Goal: Task Accomplishment & Management: Manage account settings

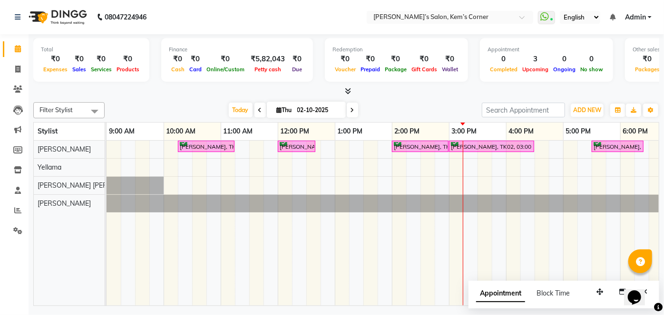
scroll to position [0, 97]
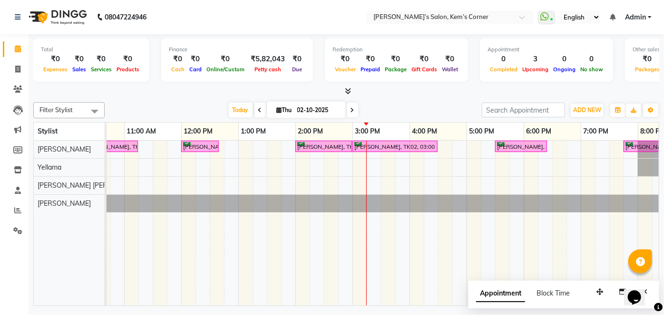
click at [351, 108] on icon at bounding box center [353, 111] width 4 height 6
type input "03-10-2025"
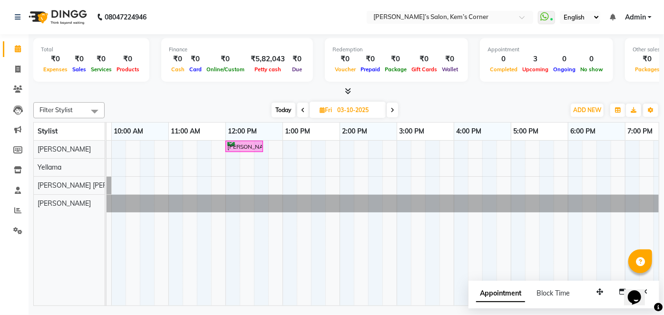
scroll to position [0, 0]
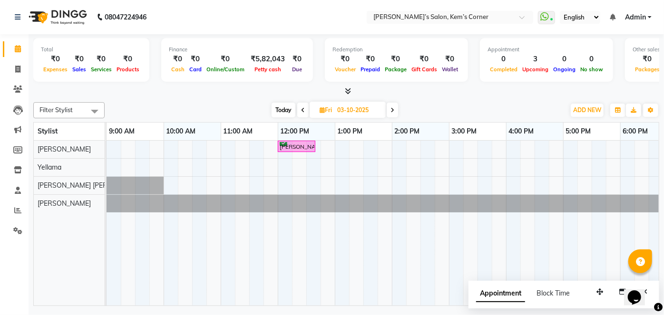
click at [326, 145] on div "[PERSON_NAME], 12:00 PM-12:40 PM, Haircut - [DEMOGRAPHIC_DATA] Hair Cut ([PERSO…" at bounding box center [478, 223] width 742 height 165
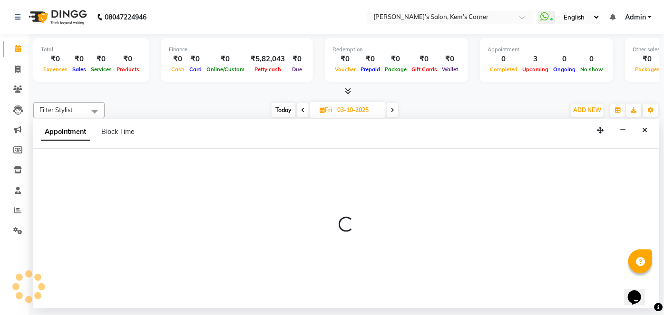
select select "50293"
select select "765"
select select "tentative"
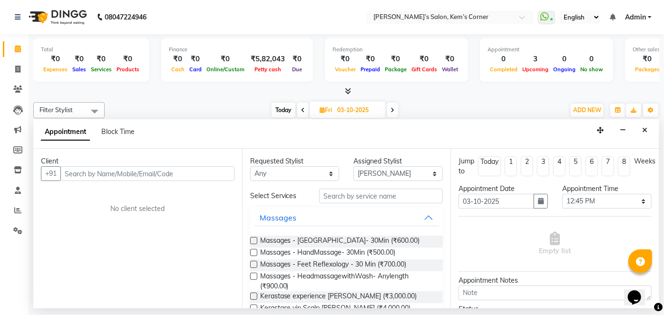
click at [143, 173] on input "text" at bounding box center [147, 174] width 174 height 15
click at [174, 174] on input "text" at bounding box center [147, 174] width 174 height 15
type input "7063842658"
click at [224, 169] on span "Add Client" at bounding box center [215, 173] width 32 height 9
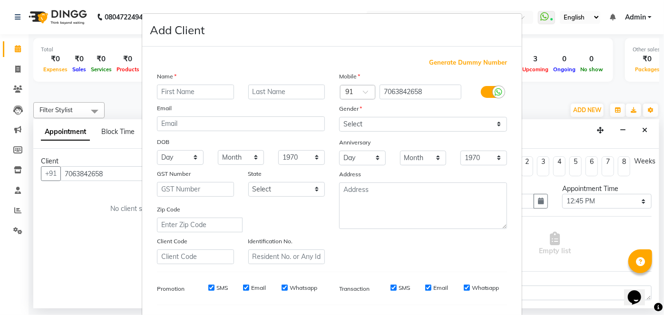
click at [185, 97] on input "text" at bounding box center [195, 92] width 77 height 15
click at [205, 94] on input "P:rubitika" at bounding box center [195, 92] width 77 height 15
click at [200, 96] on input "P:rubitika" at bounding box center [195, 92] width 77 height 15
type input "[PERSON_NAME]"
click at [273, 92] on input "text" at bounding box center [286, 92] width 77 height 15
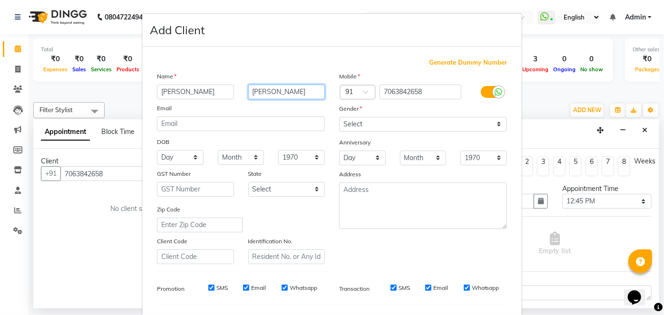
scroll to position [43, 0]
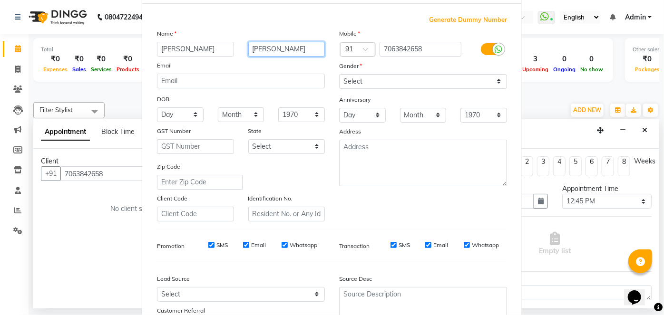
type input "[PERSON_NAME]"
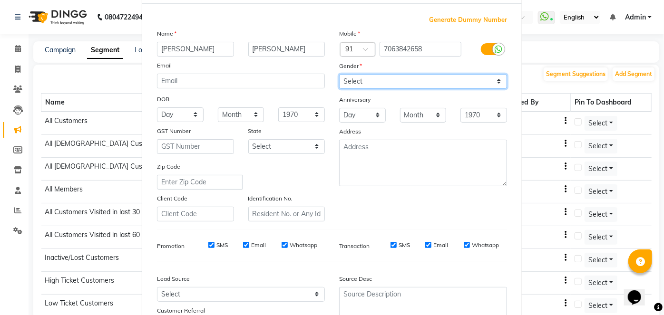
drag, startPoint x: 1, startPoint y: 112, endPoint x: 499, endPoint y: 79, distance: 498.8
click at [499, 79] on select "Select [DEMOGRAPHIC_DATA] [DEMOGRAPHIC_DATA] Other Prefer Not To Say" at bounding box center [423, 81] width 168 height 15
select select "[DEMOGRAPHIC_DATA]"
click at [339, 74] on select "Select [DEMOGRAPHIC_DATA] [DEMOGRAPHIC_DATA] Other Prefer Not To Say" at bounding box center [423, 81] width 168 height 15
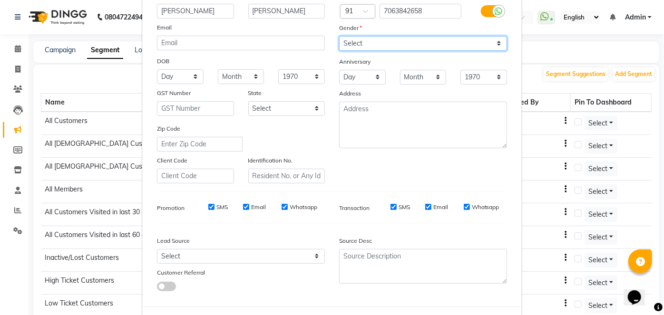
scroll to position [123, 0]
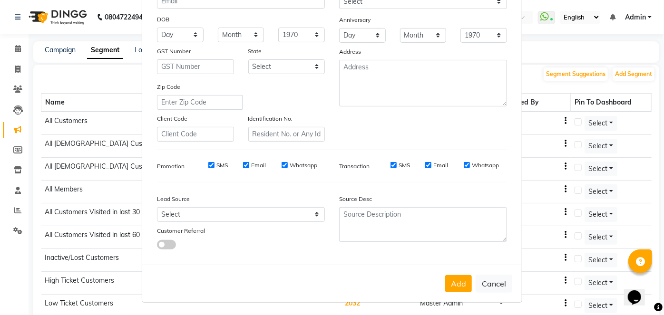
click at [469, 282] on button "Add" at bounding box center [458, 284] width 27 height 17
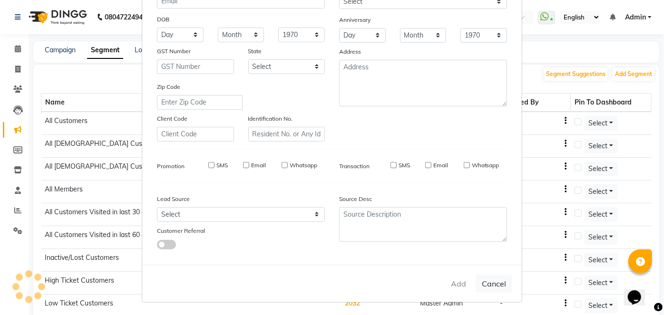
select select
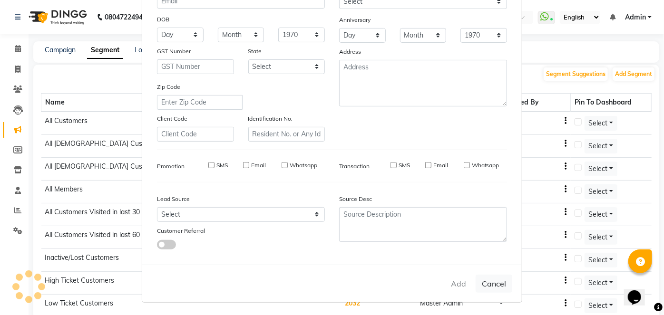
select select
checkbox input "false"
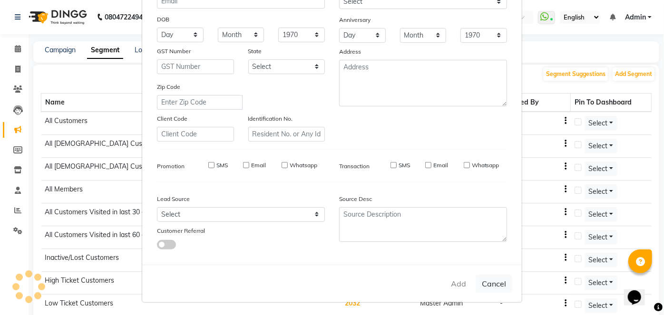
checkbox input "false"
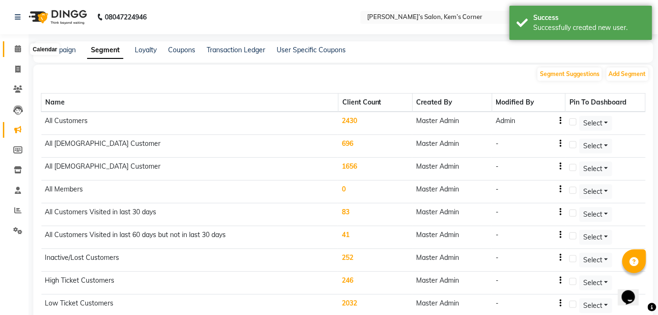
click at [17, 49] on icon at bounding box center [18, 48] width 6 height 7
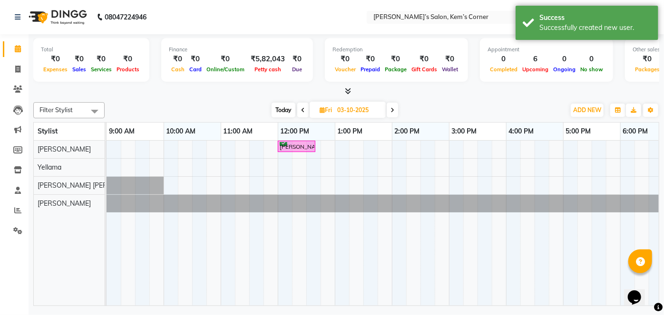
click at [326, 148] on div "[PERSON_NAME], 12:00 PM-12:40 PM, Haircut - [DEMOGRAPHIC_DATA] Hair Cut ([PERSO…" at bounding box center [478, 223] width 742 height 165
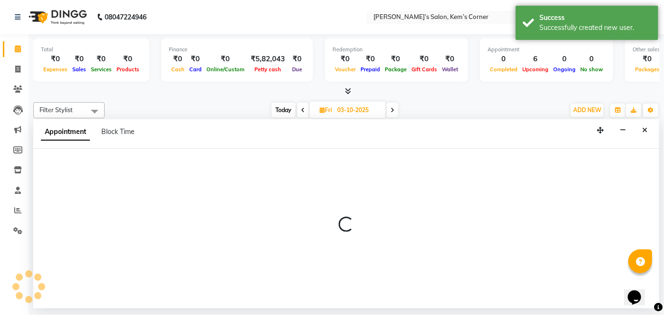
select select "50293"
select select "765"
select select "tentative"
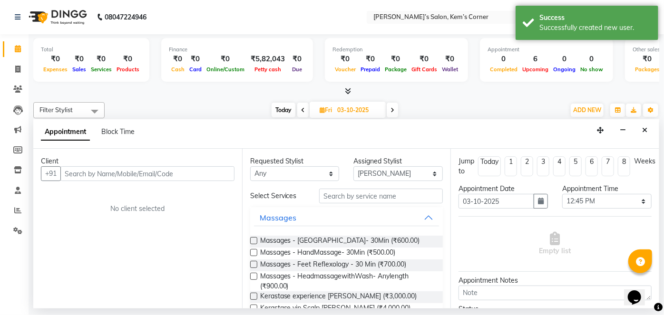
click at [162, 175] on input "text" at bounding box center [147, 174] width 174 height 15
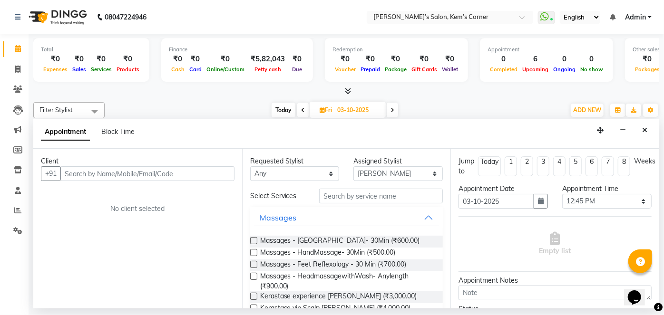
click at [161, 174] on input "text" at bounding box center [147, 174] width 174 height 15
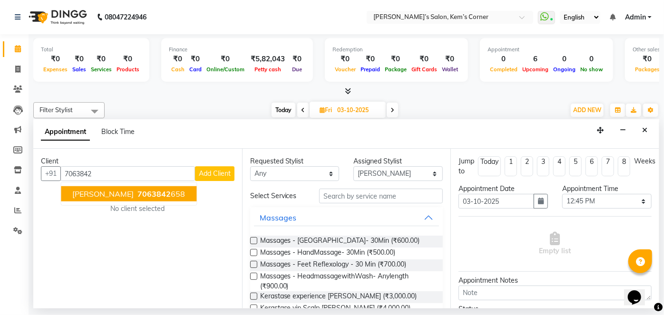
click at [143, 197] on span "7063842" at bounding box center [154, 194] width 33 height 10
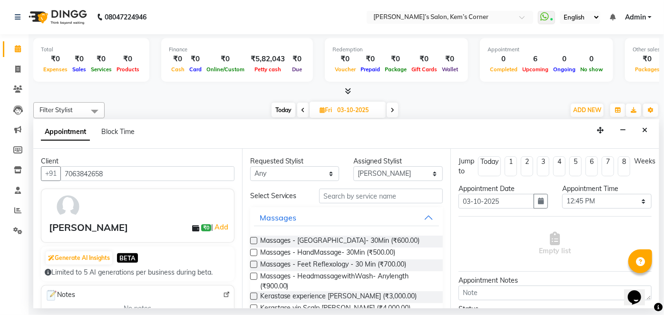
type input "7063842658"
click at [366, 198] on input "text" at bounding box center [381, 196] width 124 height 15
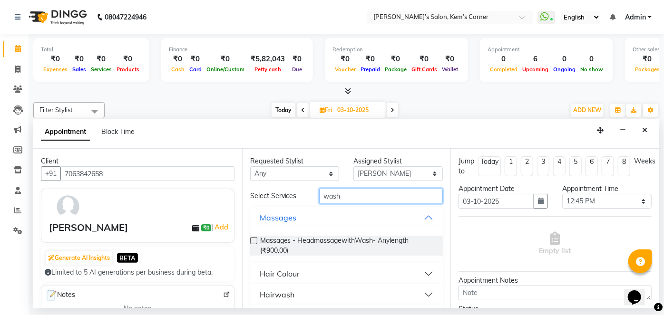
type input "wash"
click at [426, 292] on button "Hairwash" at bounding box center [347, 294] width 186 height 17
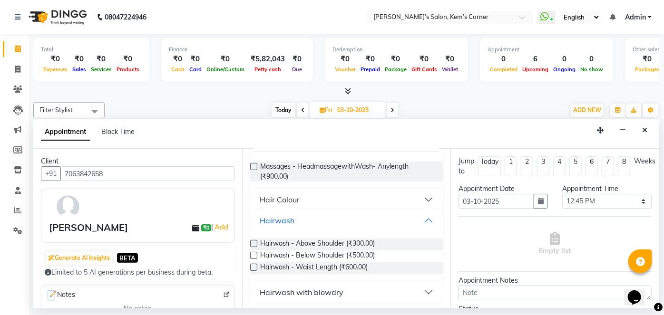
scroll to position [76, 0]
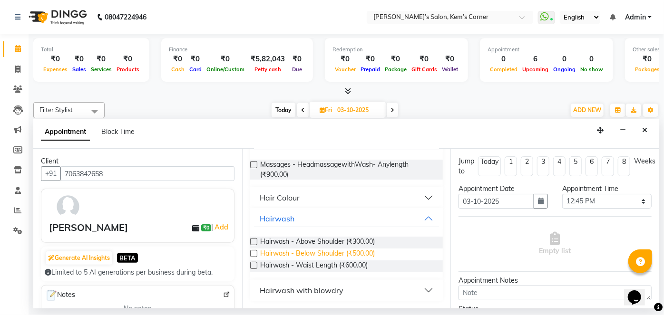
click at [371, 254] on span "Hairwash - Below Shoulder (₹500.00)" at bounding box center [317, 255] width 115 height 12
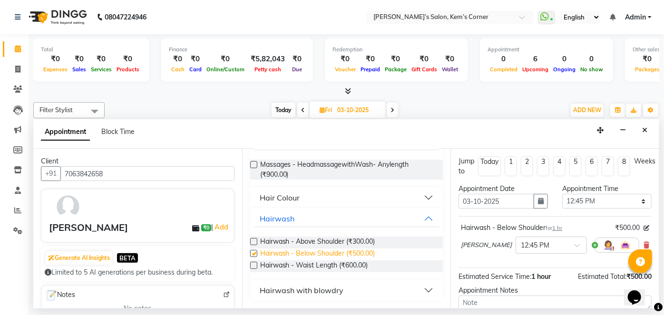
checkbox input "false"
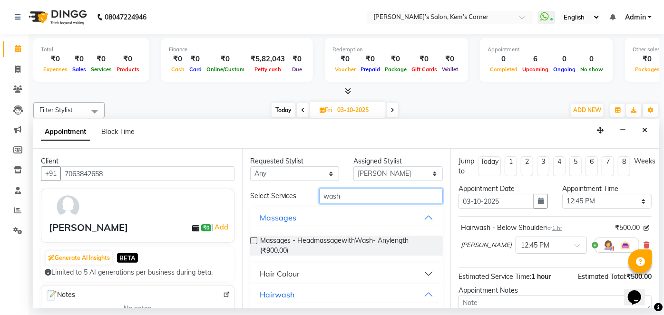
click at [355, 196] on input "wash" at bounding box center [381, 196] width 124 height 15
type input "w"
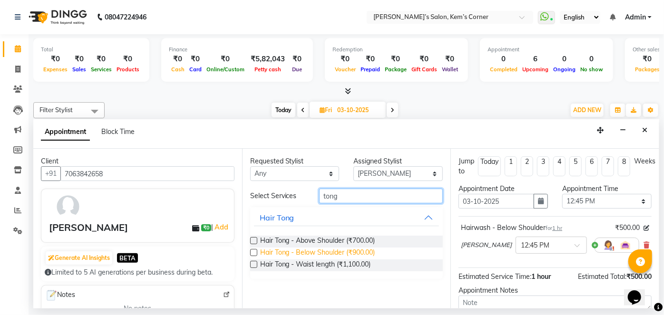
type input "tong"
click at [315, 254] on span "Hair Tong - Below Shoulder (₹900.00)" at bounding box center [317, 254] width 115 height 12
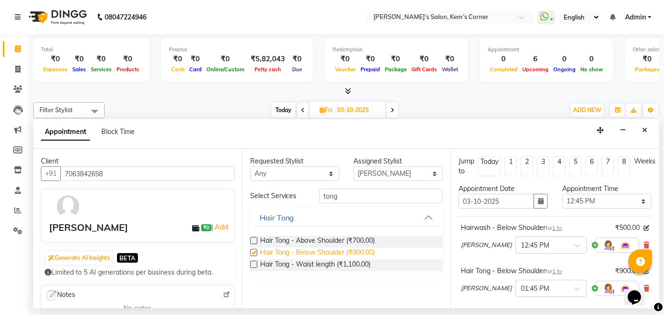
checkbox input "false"
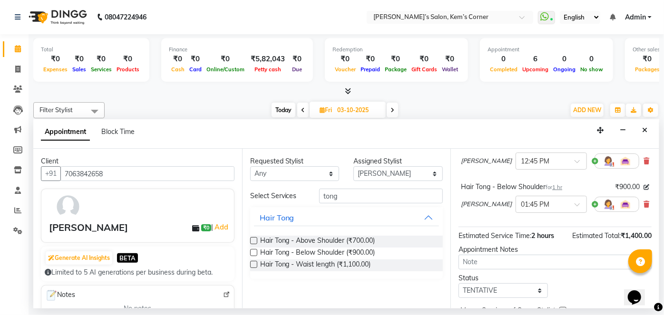
scroll to position [86, 0]
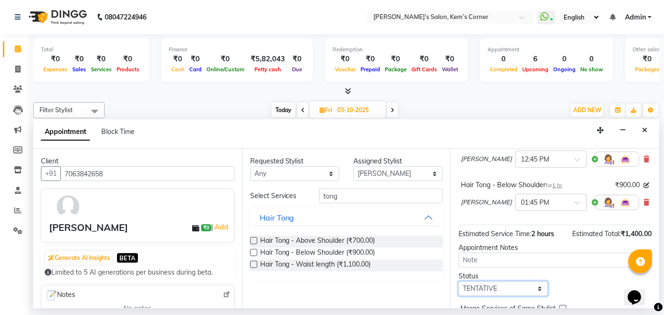
click at [536, 284] on select "Select TENTATIVE CONFIRM UPCOMING" at bounding box center [503, 289] width 89 height 15
select select "confirm booking"
click at [459, 282] on select "Select TENTATIVE CONFIRM UPCOMING" at bounding box center [503, 289] width 89 height 15
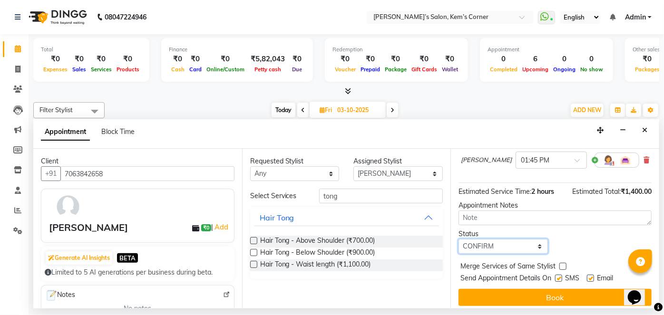
scroll to position [133, 0]
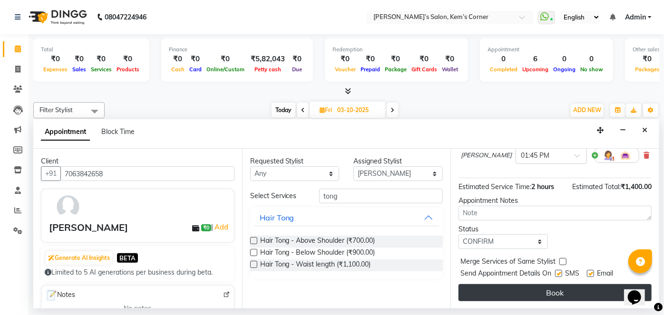
click at [528, 291] on button "Book" at bounding box center [555, 293] width 193 height 17
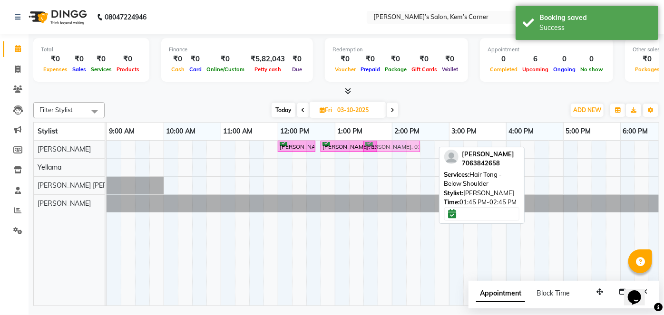
drag, startPoint x: 427, startPoint y: 143, endPoint x: 416, endPoint y: 143, distance: 11.4
click at [107, 143] on div "[PERSON_NAME], 12:00 PM-12:40 PM, Haircut - [DEMOGRAPHIC_DATA] Hair Cut ([PERSO…" at bounding box center [107, 149] width 0 height 17
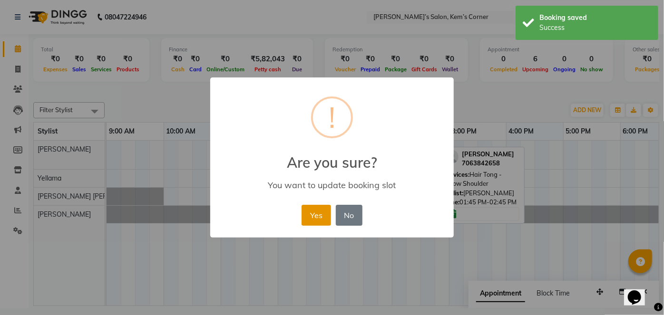
click at [323, 212] on button "Yes" at bounding box center [316, 215] width 29 height 21
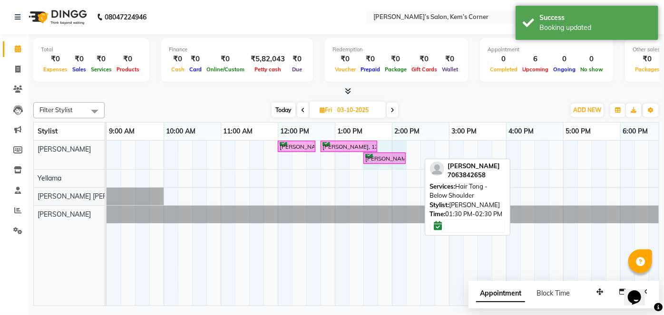
drag, startPoint x: 419, startPoint y: 155, endPoint x: 395, endPoint y: 151, distance: 23.6
click at [395, 151] on div "[PERSON_NAME], 12:00 PM-12:40 PM, Haircut - [DEMOGRAPHIC_DATA] Hair Cut ([PERSO…" at bounding box center [478, 155] width 742 height 29
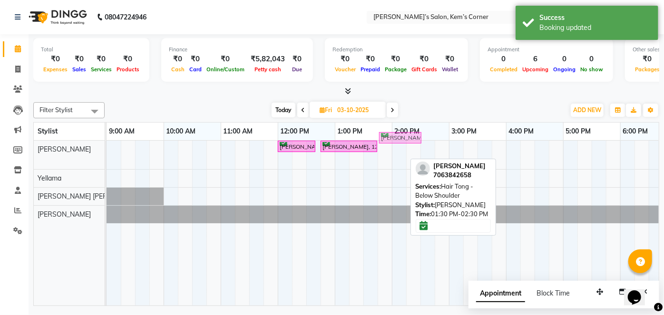
drag, startPoint x: 394, startPoint y: 156, endPoint x: 402, endPoint y: 140, distance: 18.1
click at [402, 140] on full-calendar "Stylist 9:00 AM 10:00 AM 11:00 AM 12:00 PM 1:00 PM 2:00 PM 3:00 PM 4:00 PM 5:00…" at bounding box center [346, 214] width 626 height 184
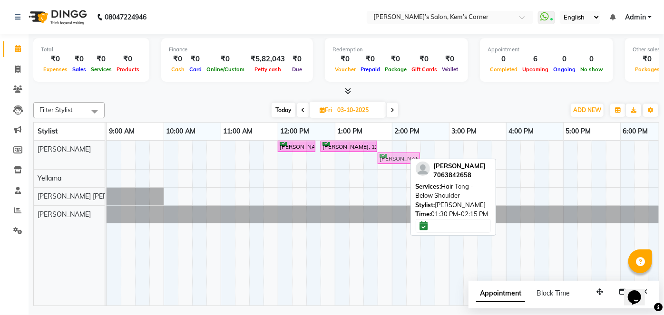
drag, startPoint x: 394, startPoint y: 154, endPoint x: 404, endPoint y: 138, distance: 19.4
click at [404, 138] on table "Stylist 9:00 AM 10:00 AM 11:00 AM 12:00 PM 1:00 PM 2:00 PM 3:00 PM 4:00 PM 5:00…" at bounding box center [346, 214] width 626 height 184
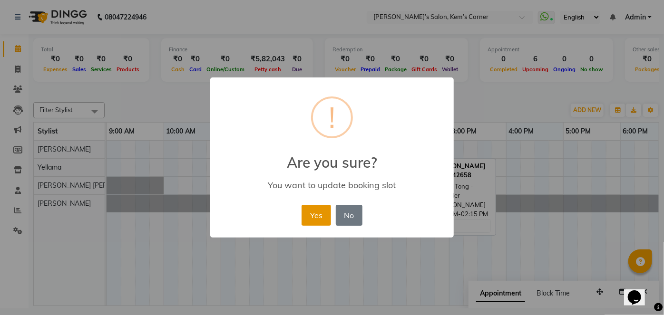
click at [322, 210] on button "Yes" at bounding box center [316, 215] width 29 height 21
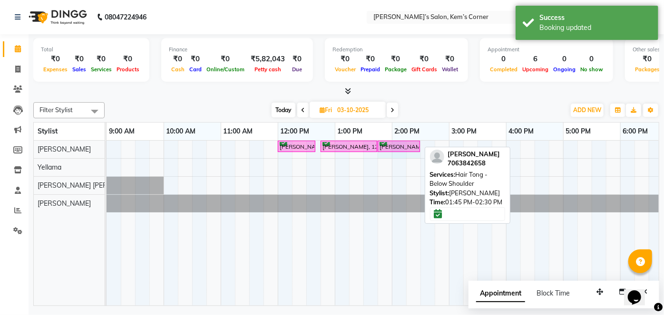
drag, startPoint x: 412, startPoint y: 142, endPoint x: 421, endPoint y: 147, distance: 10.4
click at [107, 143] on div "[PERSON_NAME], 12:00 PM-12:40 PM, Haircut - [DEMOGRAPHIC_DATA] Hair Cut ([PERSO…" at bounding box center [107, 149] width 0 height 17
drag, startPoint x: 421, startPoint y: 143, endPoint x: 400, endPoint y: 143, distance: 21.4
click at [400, 143] on div "[PERSON_NAME], 12:00 PM-12:40 PM, Haircut - [DEMOGRAPHIC_DATA] Hair Cut ([PERSO…" at bounding box center [478, 223] width 742 height 165
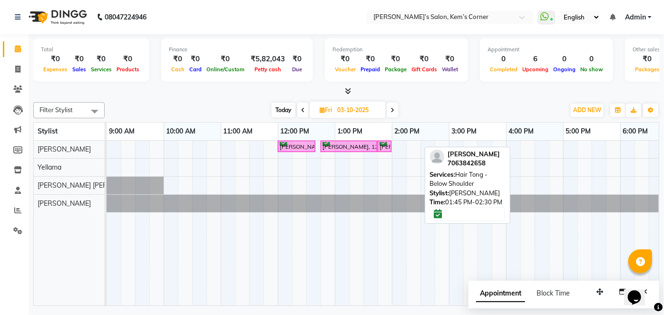
click at [284, 108] on span "Today" at bounding box center [284, 110] width 24 height 15
type input "02-10-2025"
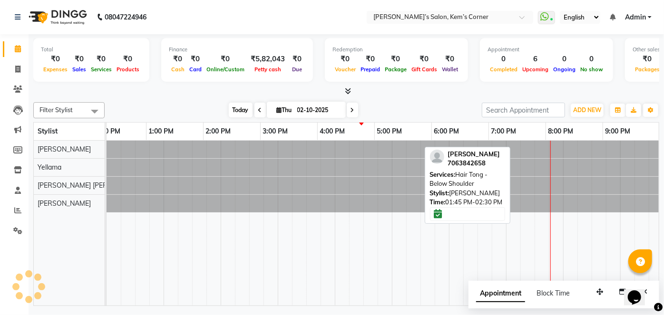
scroll to position [0, 189]
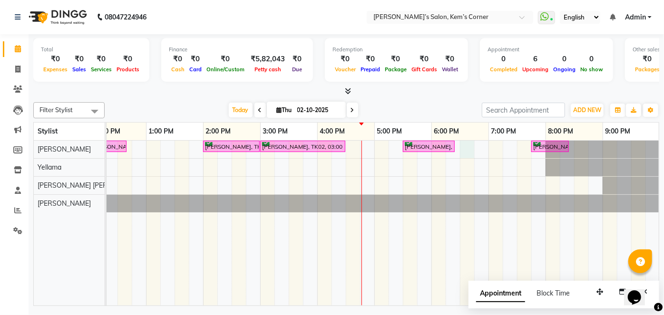
click at [469, 141] on div "[PERSON_NAME], TK01, 10:15 AM-11:15 AM, Hairwash with blowdry - Above Shoulder …" at bounding box center [289, 223] width 742 height 165
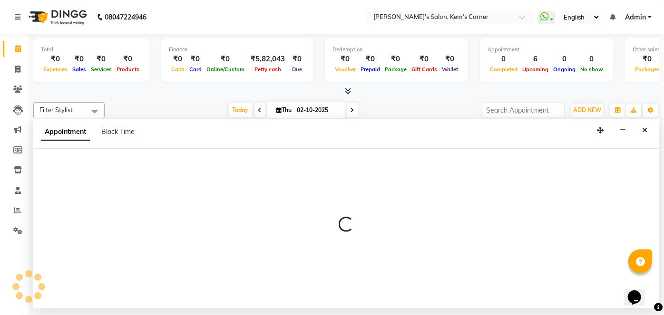
select select "50293"
select select "1110"
select select "tentative"
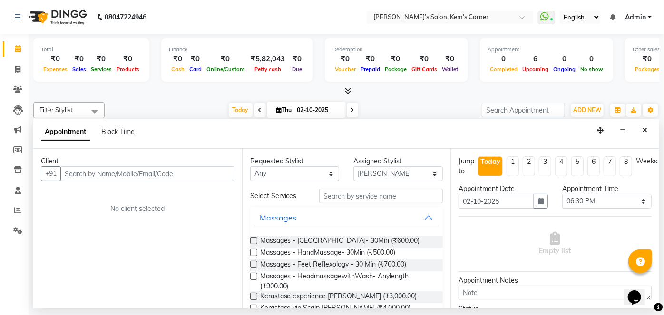
click at [177, 177] on input "text" at bounding box center [147, 174] width 174 height 15
click at [179, 175] on input "text" at bounding box center [147, 174] width 174 height 15
drag, startPoint x: 0, startPoint y: 11, endPoint x: 10, endPoint y: 15, distance: 10.1
click at [8, 15] on nav "08047224946 Select Location × [PERSON_NAME]’s Salon, [PERSON_NAME]’s Corner Wha…" at bounding box center [332, 17] width 664 height 34
click at [5, 26] on nav "08047224946 Select Location × [PERSON_NAME]’s Salon, [PERSON_NAME]’s Corner Wha…" at bounding box center [332, 17] width 664 height 34
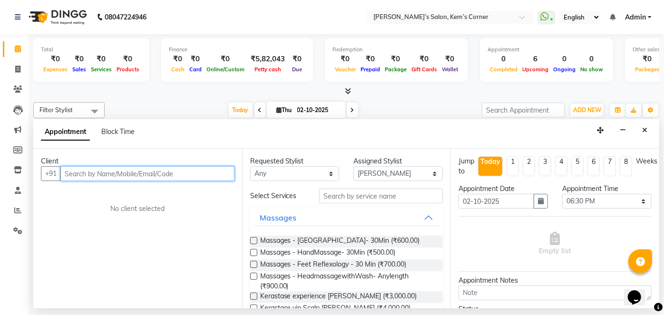
click at [189, 170] on input "text" at bounding box center [147, 174] width 174 height 15
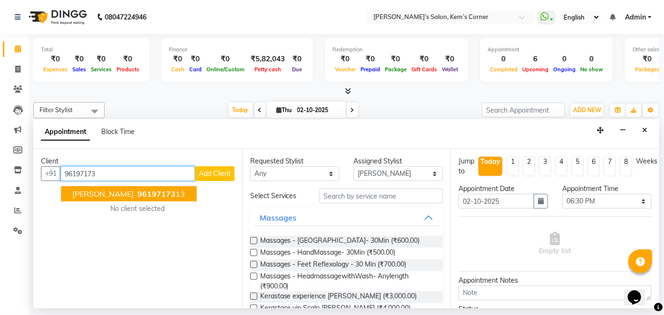
click at [111, 192] on span "[PERSON_NAME]" at bounding box center [102, 194] width 61 height 10
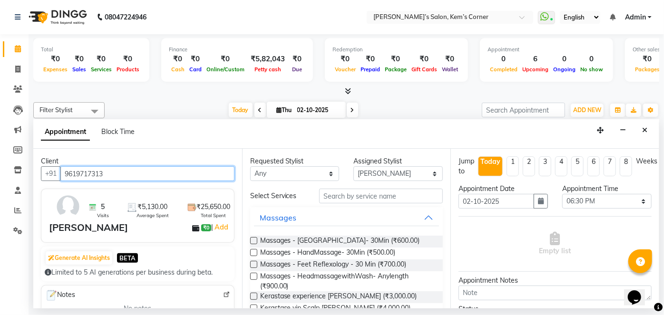
type input "9619717313"
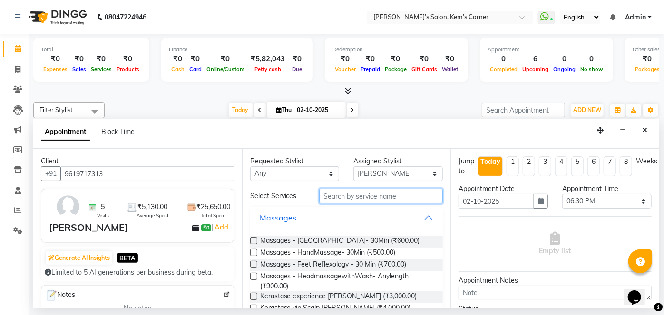
click at [374, 195] on input "text" at bounding box center [381, 196] width 124 height 15
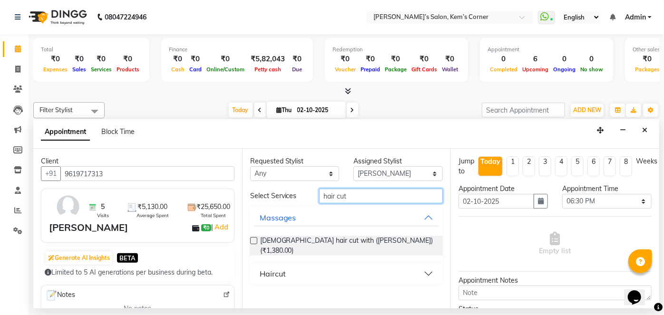
type input "hair cut"
click at [425, 266] on button "Haircut" at bounding box center [347, 274] width 186 height 17
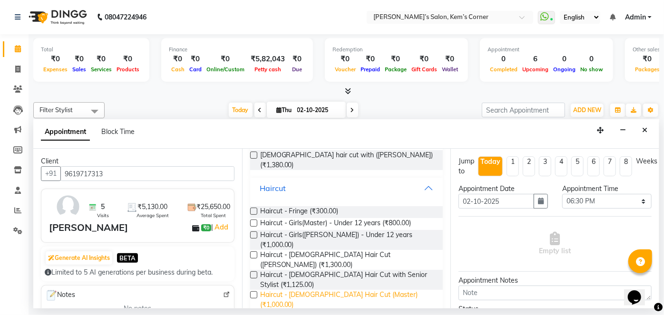
scroll to position [86, 0]
click at [376, 310] on span "Haircut - [DEMOGRAPHIC_DATA] Hair Cut ([PERSON_NAME]) (₹750.00)" at bounding box center [348, 320] width 176 height 20
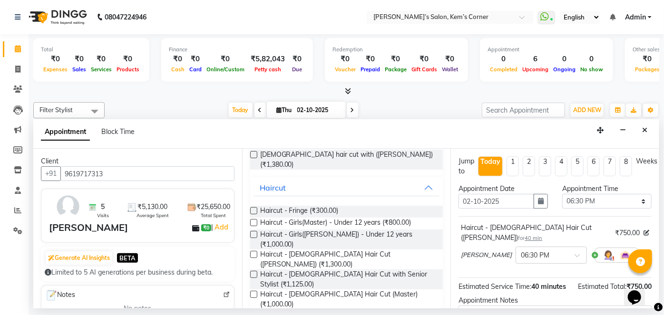
checkbox input "false"
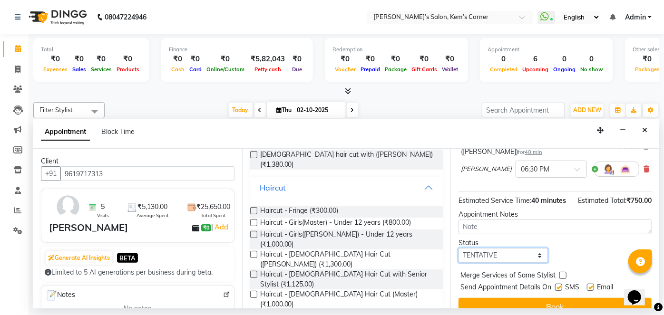
click at [517, 254] on select "Select TENTATIVE CONFIRM CHECK-IN UPCOMING" at bounding box center [503, 255] width 89 height 15
select select "confirm booking"
click at [459, 248] on select "Select TENTATIVE CONFIRM CHECK-IN UPCOMING" at bounding box center [503, 255] width 89 height 15
click at [590, 286] on label at bounding box center [590, 287] width 7 height 7
click at [590, 286] on input "checkbox" at bounding box center [590, 289] width 6 height 6
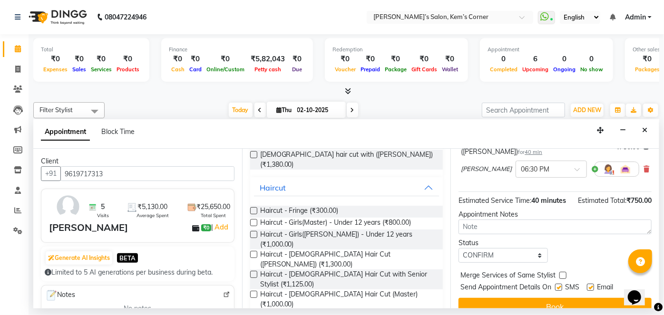
checkbox input "false"
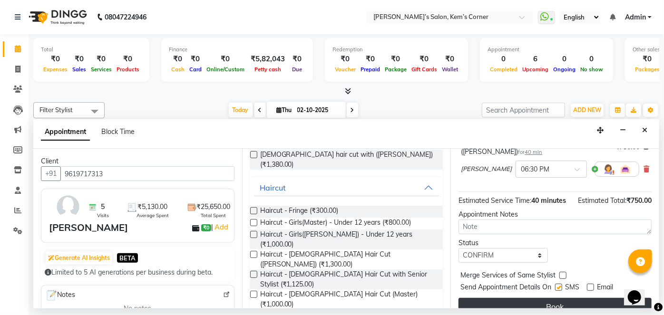
click at [572, 305] on button "Book" at bounding box center [555, 306] width 193 height 17
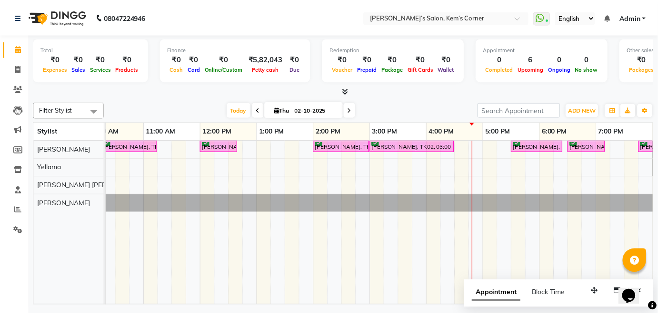
scroll to position [0, 63]
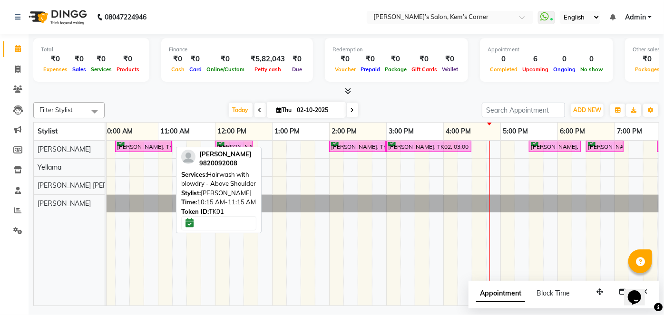
click at [139, 142] on div "[PERSON_NAME], TK01, 10:15 AM-11:15 AM, Hairwash with blowdry - Above Shoulder" at bounding box center [143, 146] width 55 height 9
click at [44, 144] on div "[PERSON_NAME], TK01, 10:15 AM-11:15 AM, Hairwash with blowdry - Above Shoulder …" at bounding box center [44, 149] width 0 height 17
click at [150, 145] on div "[PERSON_NAME], TK01, 10:15 AM-11:15 AM, Hairwash with blowdry - Above Shoulder" at bounding box center [143, 146] width 55 height 9
select select "6"
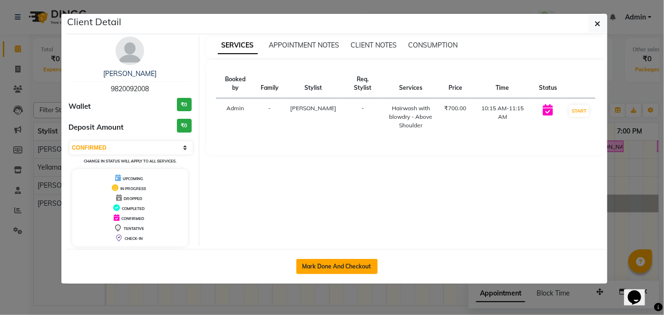
click at [350, 264] on button "Mark Done And Checkout" at bounding box center [336, 266] width 81 height 15
select select "6386"
select select "service"
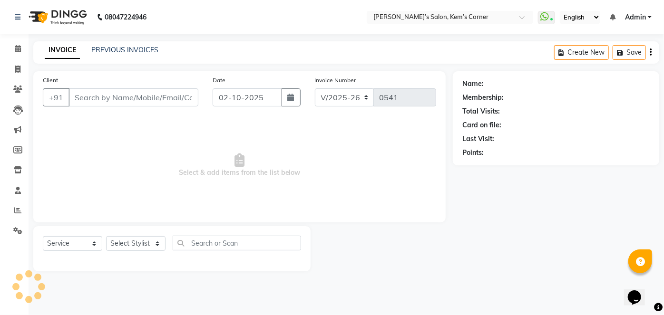
type input "9820092008"
select select "50293"
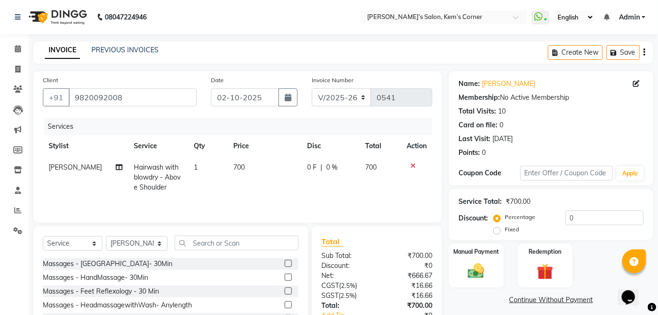
click at [410, 165] on icon at bounding box center [412, 166] width 5 height 7
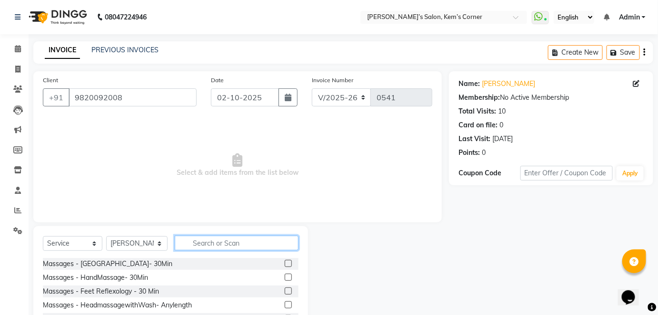
click at [206, 246] on input "text" at bounding box center [237, 243] width 124 height 15
type input "hair cut"
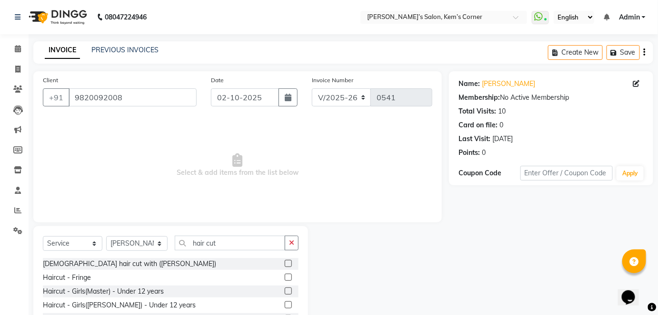
click at [285, 263] on label at bounding box center [288, 263] width 7 height 7
click at [285, 263] on input "checkbox" at bounding box center [288, 264] width 6 height 6
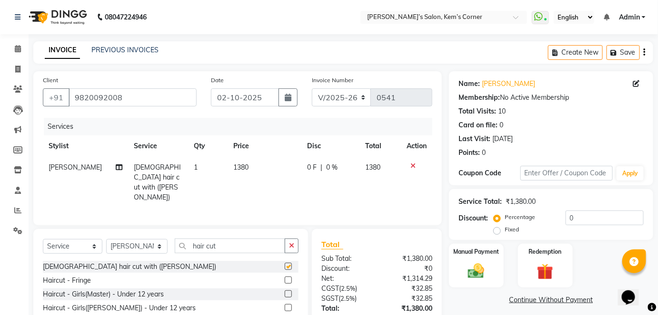
checkbox input "false"
click at [250, 165] on td "1380" at bounding box center [263, 182] width 73 height 51
select select "50293"
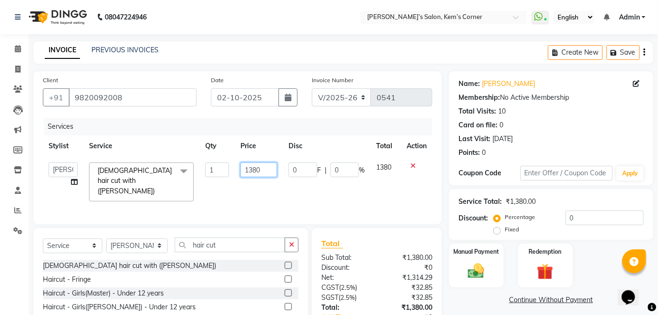
click at [263, 170] on input "1380" at bounding box center [258, 170] width 37 height 15
type input "1"
type input "1100"
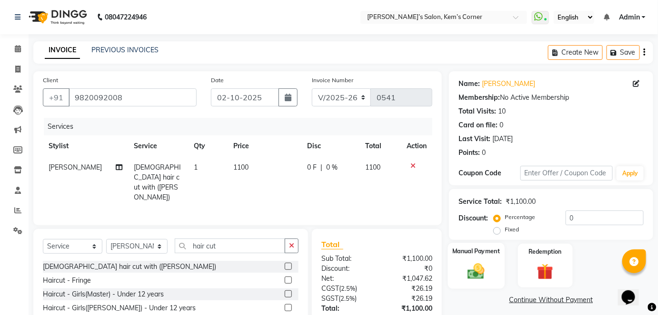
drag, startPoint x: 475, startPoint y: 255, endPoint x: 467, endPoint y: 249, distance: 9.5
click at [473, 254] on label "Manual Payment" at bounding box center [476, 251] width 48 height 9
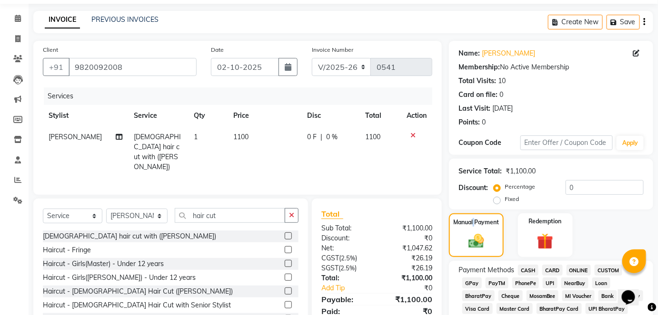
scroll to position [86, 0]
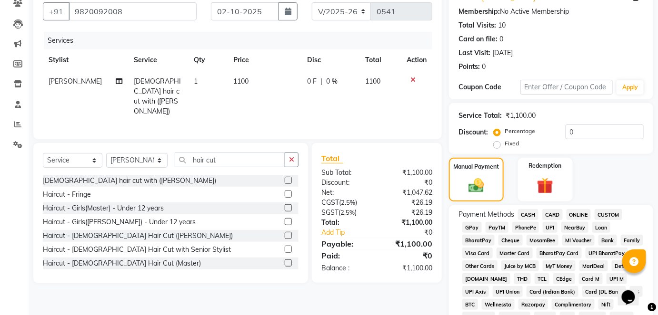
drag, startPoint x: 530, startPoint y: 213, endPoint x: 525, endPoint y: 212, distance: 5.0
click at [528, 212] on span "CASH" at bounding box center [528, 214] width 20 height 11
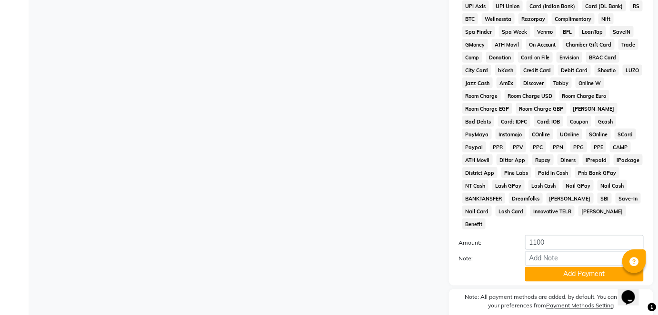
scroll to position [401, 0]
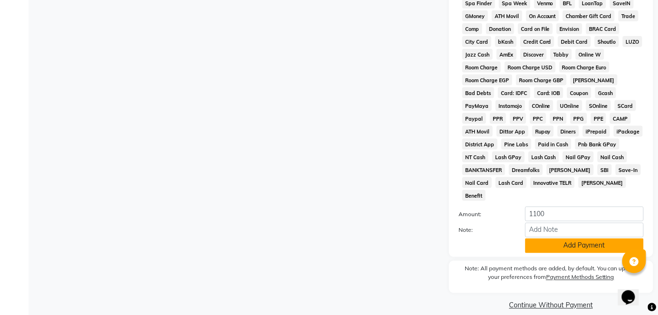
click at [570, 239] on button "Add Payment" at bounding box center [584, 246] width 118 height 15
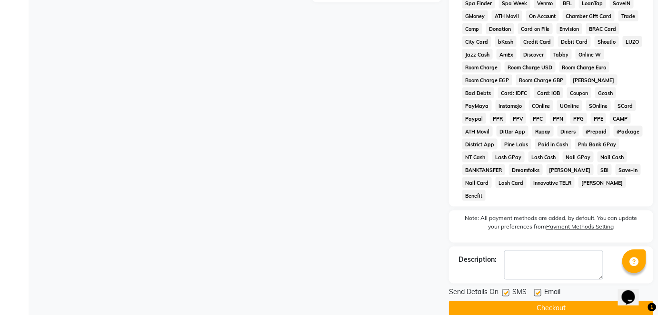
drag, startPoint x: 538, startPoint y: 281, endPoint x: 538, endPoint y: 287, distance: 6.7
click at [538, 290] on label at bounding box center [537, 293] width 7 height 7
click at [538, 291] on input "checkbox" at bounding box center [537, 294] width 6 height 6
checkbox input "false"
click at [538, 302] on button "Checkout" at bounding box center [551, 309] width 204 height 15
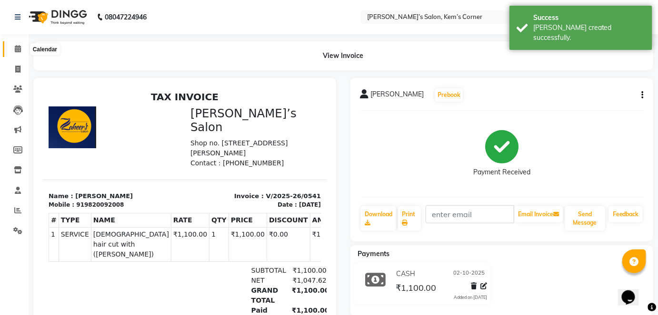
click at [20, 49] on icon at bounding box center [18, 48] width 6 height 7
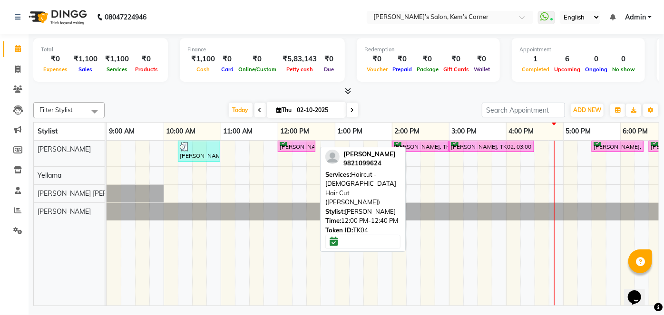
click at [298, 146] on div "[PERSON_NAME], TK04, 12:00 PM-12:40 PM, Haircut - [DEMOGRAPHIC_DATA] Hair Cut (…" at bounding box center [297, 146] width 36 height 9
select select "6"
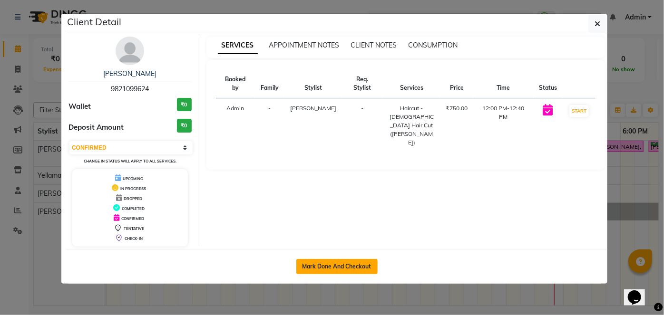
click at [330, 265] on button "Mark Done And Checkout" at bounding box center [336, 266] width 81 height 15
select select "6386"
select select "service"
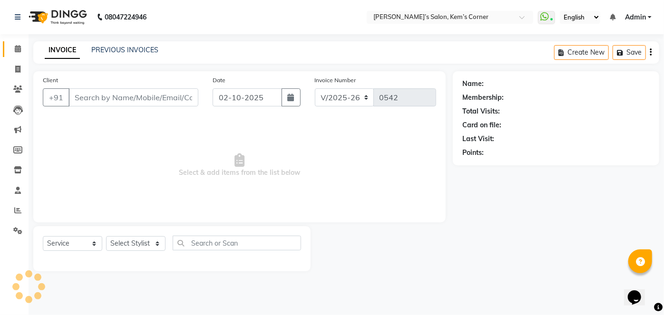
select select "3"
type input "9821099624"
select select "50293"
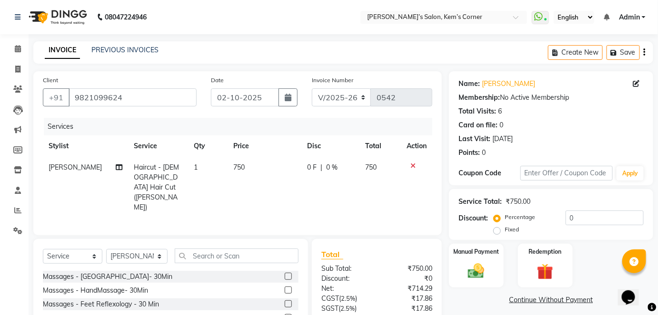
click at [245, 166] on td "750" at bounding box center [263, 187] width 73 height 61
select select "50293"
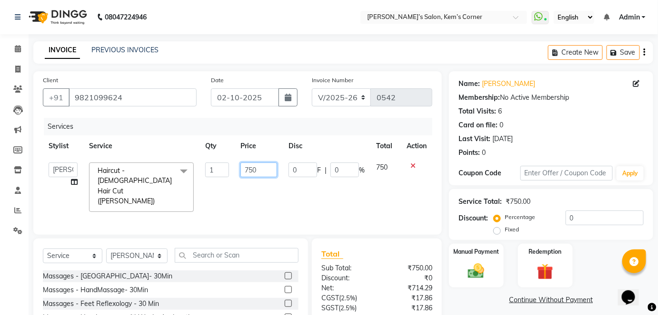
drag, startPoint x: 269, startPoint y: 170, endPoint x: 275, endPoint y: 170, distance: 5.7
click at [274, 170] on input "750" at bounding box center [258, 170] width 37 height 15
type input "7"
type input "600"
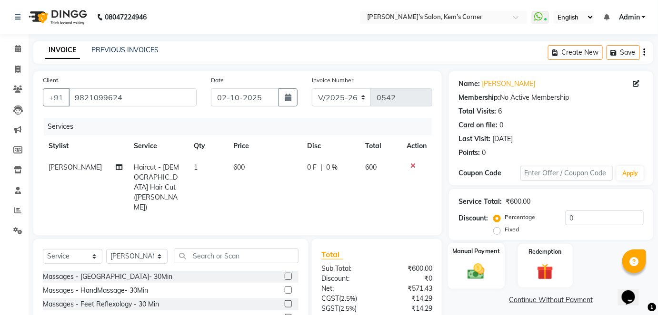
click at [472, 250] on label "Manual Payment" at bounding box center [476, 251] width 48 height 9
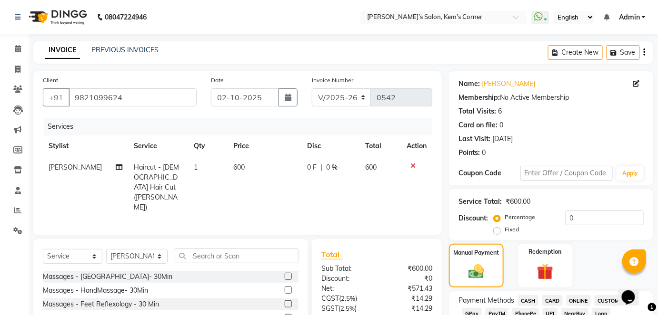
click at [533, 299] on span "CASH" at bounding box center [528, 301] width 20 height 11
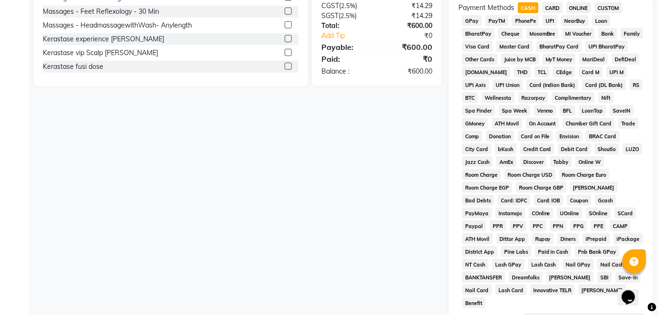
scroll to position [389, 0]
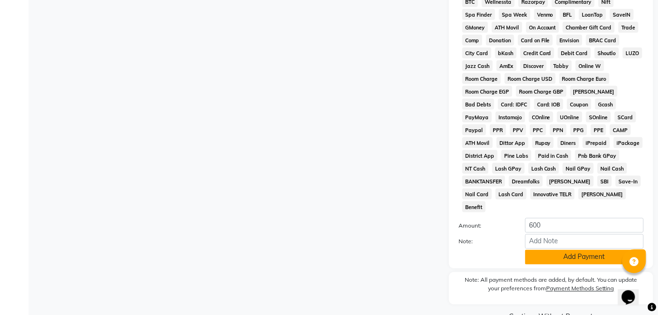
click at [594, 250] on button "Add Payment" at bounding box center [584, 257] width 118 height 15
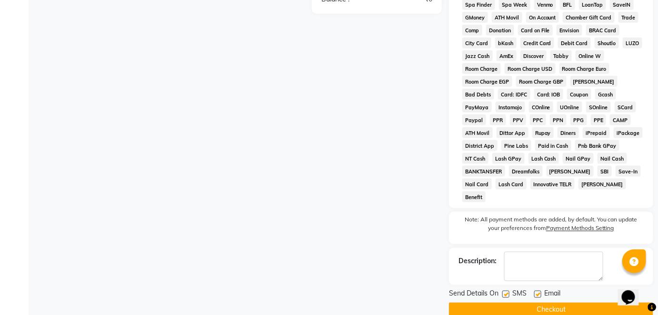
scroll to position [404, 0]
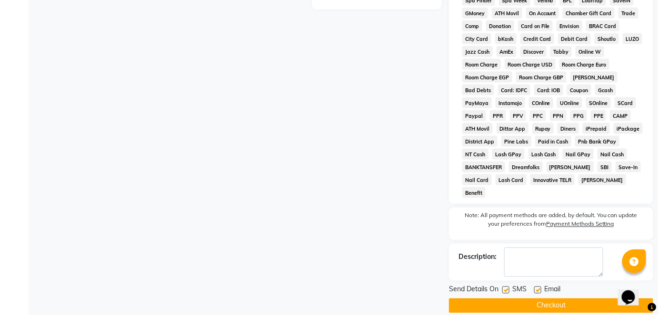
click at [538, 287] on label at bounding box center [537, 290] width 7 height 7
click at [538, 288] on input "checkbox" at bounding box center [537, 291] width 6 height 6
checkbox input "false"
click at [503, 299] on button "Checkout" at bounding box center [551, 306] width 204 height 15
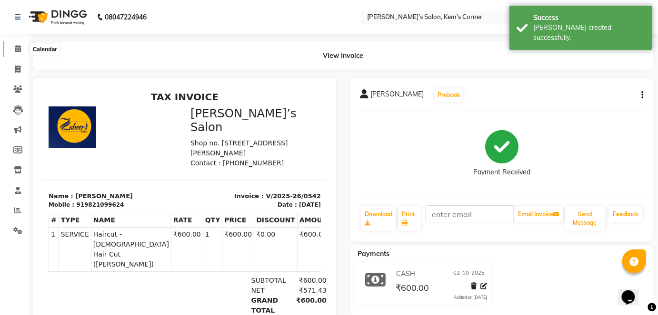
click at [15, 50] on icon at bounding box center [18, 48] width 6 height 7
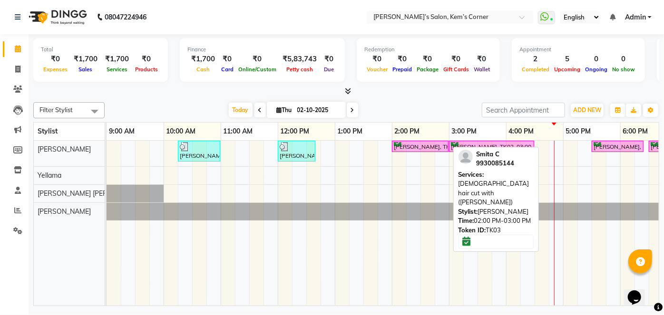
click at [418, 145] on div "[PERSON_NAME], TK03, 02:00 PM-03:00 PM, [DEMOGRAPHIC_DATA] hair cut with ([PERS…" at bounding box center [420, 146] width 55 height 9
select select "6"
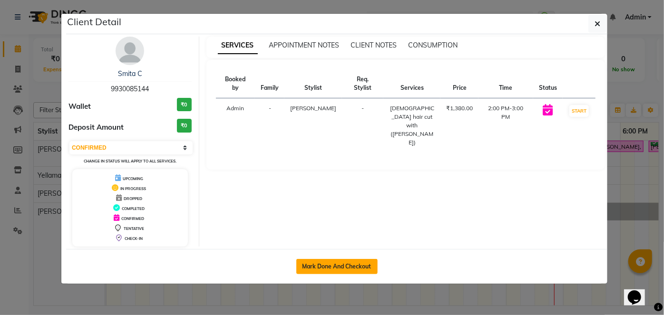
click at [335, 262] on button "Mark Done And Checkout" at bounding box center [336, 266] width 81 height 15
select select "6386"
select select "service"
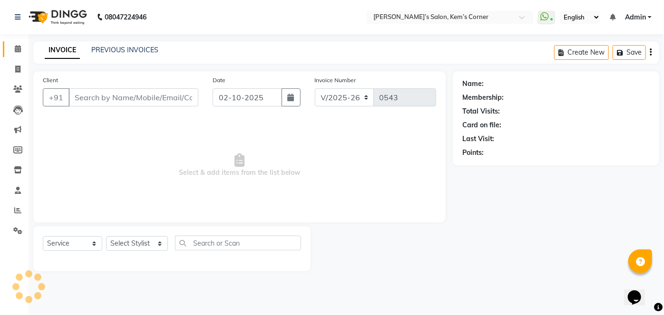
type input "9930085144"
select select "50293"
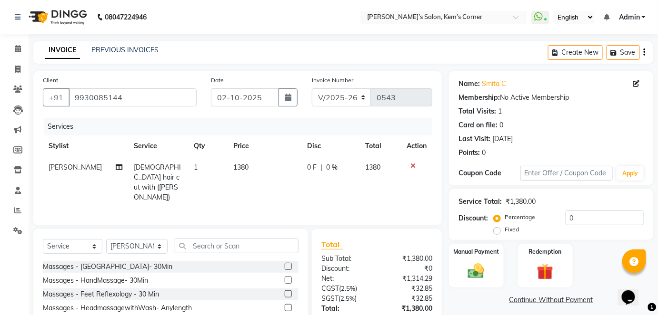
click at [250, 168] on td "1380" at bounding box center [263, 182] width 73 height 51
select select "50293"
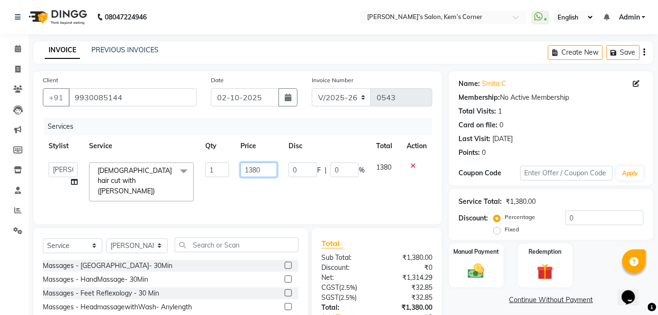
click at [266, 170] on input "1380" at bounding box center [258, 170] width 37 height 15
type input "1"
type input "1100"
click at [488, 258] on div "Manual Payment" at bounding box center [476, 266] width 57 height 46
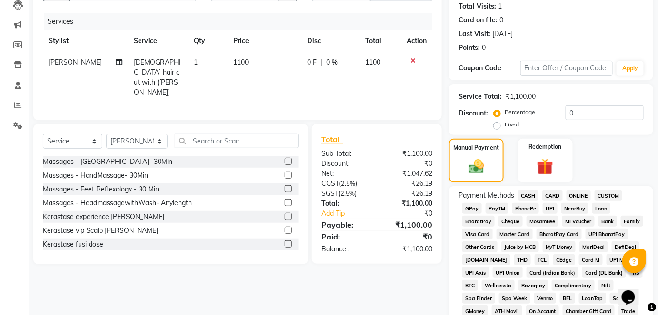
scroll to position [129, 0]
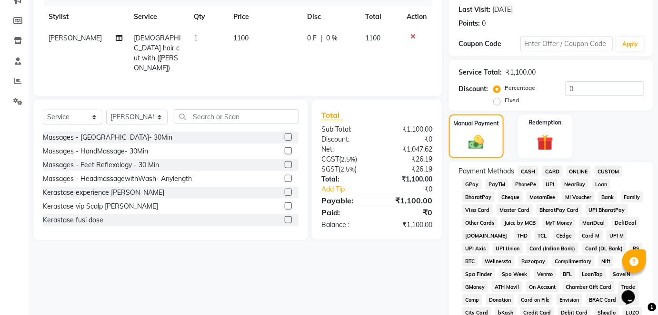
click at [527, 168] on span "CASH" at bounding box center [528, 171] width 20 height 11
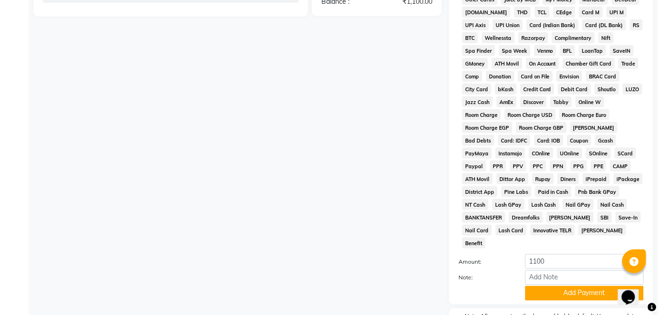
scroll to position [401, 0]
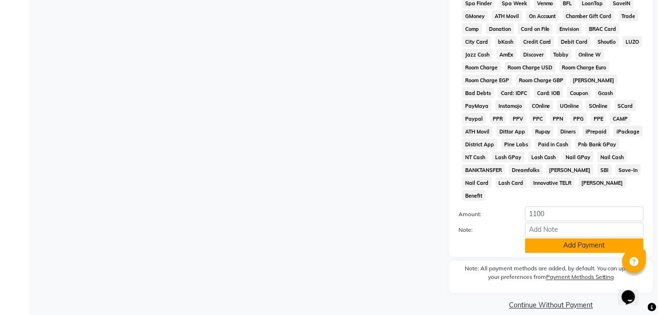
click at [548, 239] on button "Add Payment" at bounding box center [584, 246] width 118 height 15
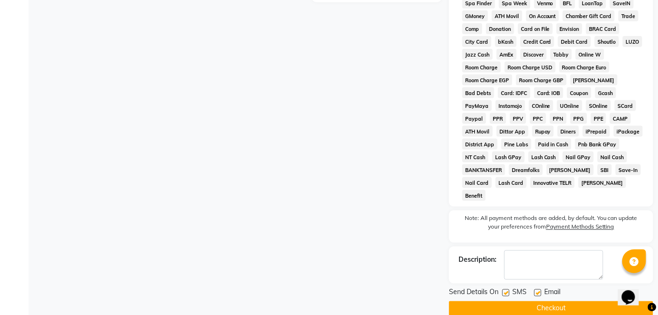
click at [537, 290] on label at bounding box center [537, 293] width 7 height 7
click at [537, 291] on input "checkbox" at bounding box center [537, 294] width 6 height 6
checkbox input "false"
click at [536, 302] on button "Checkout" at bounding box center [551, 309] width 204 height 15
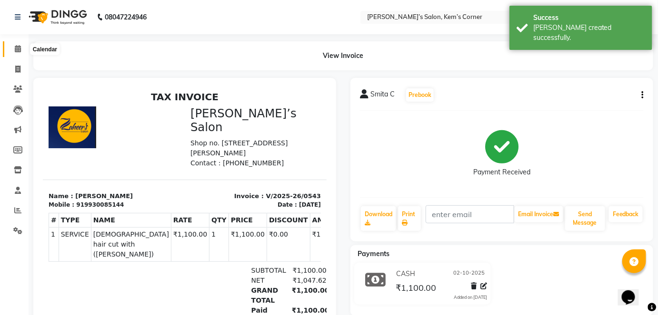
click at [14, 53] on span at bounding box center [18, 49] width 17 height 11
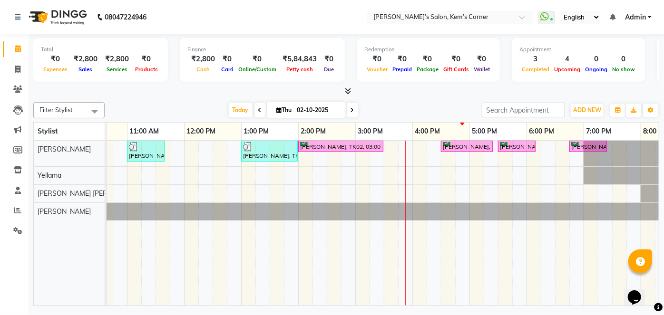
scroll to position [0, 189]
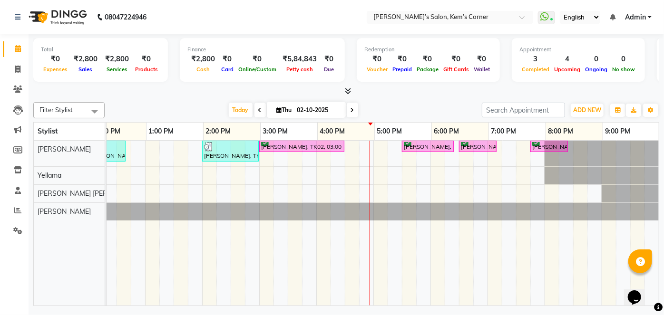
click at [351, 109] on icon at bounding box center [353, 111] width 4 height 6
type input "03-10-2025"
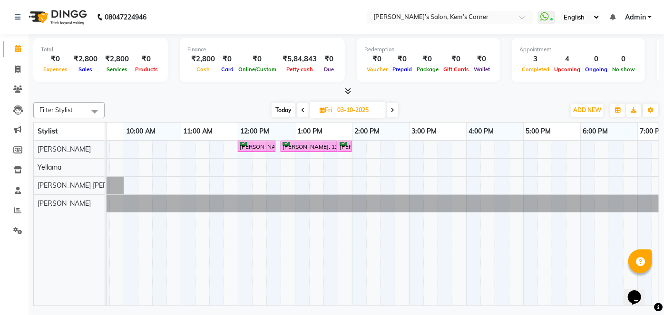
scroll to position [0, 0]
click at [159, 143] on div "[PERSON_NAME], 12:00 PM-12:40 PM, Haircut - [DEMOGRAPHIC_DATA] Hair Cut ([PERSO…" at bounding box center [438, 223] width 742 height 165
select select "50293"
select select "tentative"
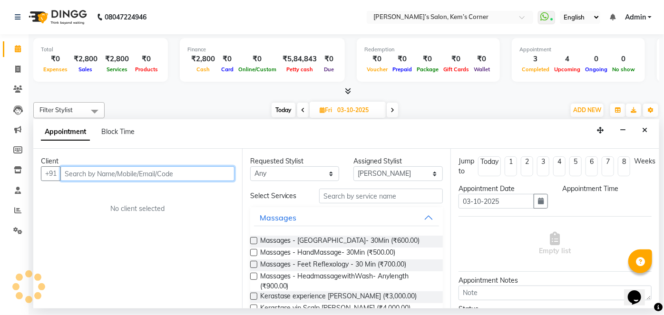
select select "630"
click at [143, 171] on input "text" at bounding box center [147, 174] width 174 height 15
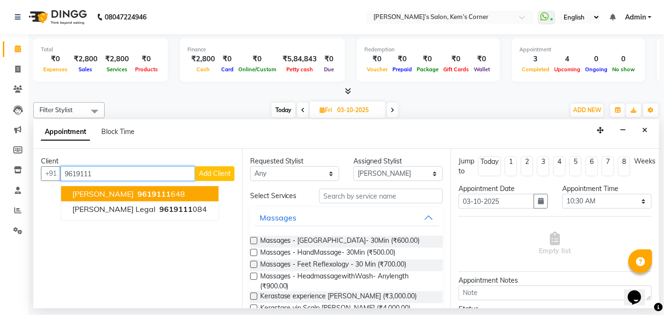
click at [138, 194] on span "9619111" at bounding box center [154, 194] width 33 height 10
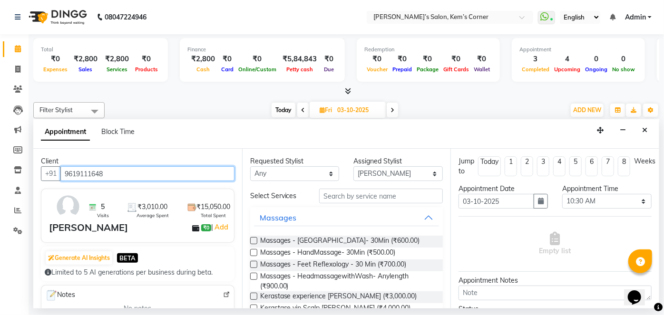
type input "9619111648"
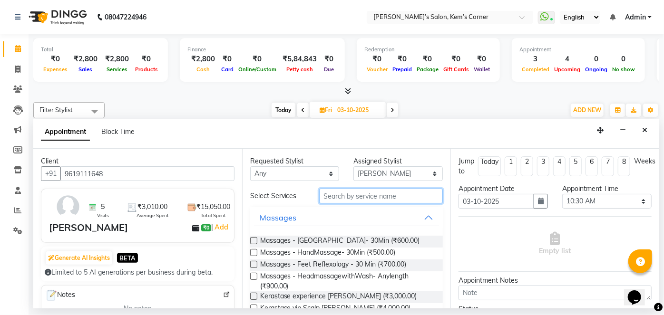
click at [365, 199] on input "text" at bounding box center [381, 196] width 124 height 15
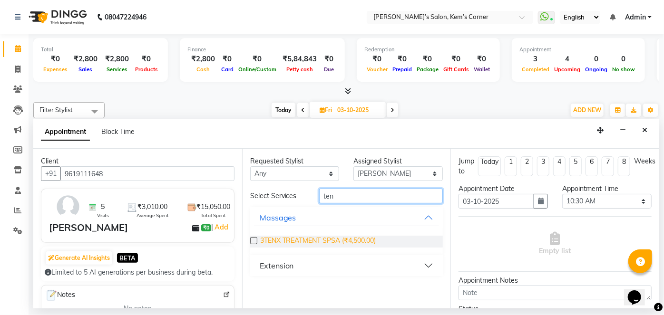
type input "ten"
click at [335, 238] on span "3TENX TREATMENT SPSA (₹4,500.00)" at bounding box center [318, 242] width 116 height 12
checkbox input "false"
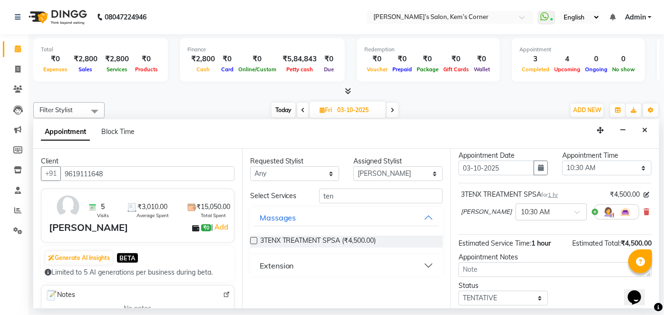
scroll to position [86, 0]
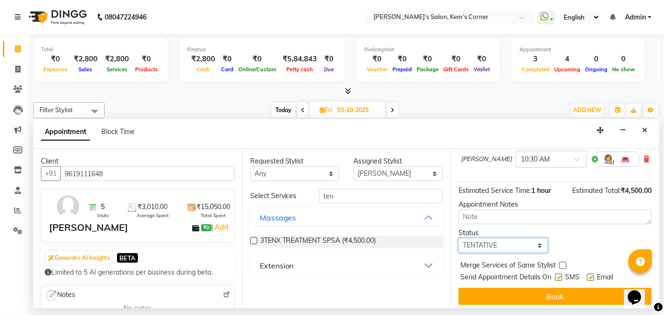
click at [537, 241] on select "Select TENTATIVE CONFIRM UPCOMING" at bounding box center [503, 245] width 89 height 15
select select "confirm booking"
click at [459, 238] on select "Select TENTATIVE CONFIRM UPCOMING" at bounding box center [503, 245] width 89 height 15
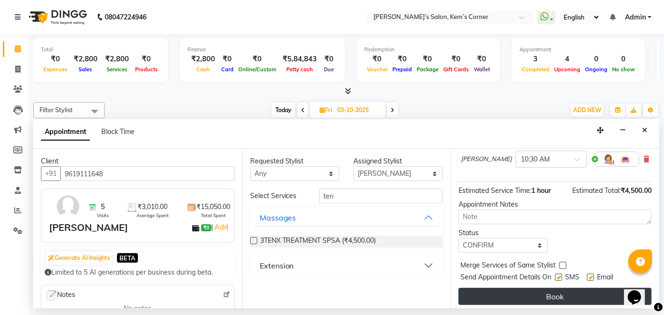
click at [525, 292] on button "Book" at bounding box center [555, 296] width 193 height 17
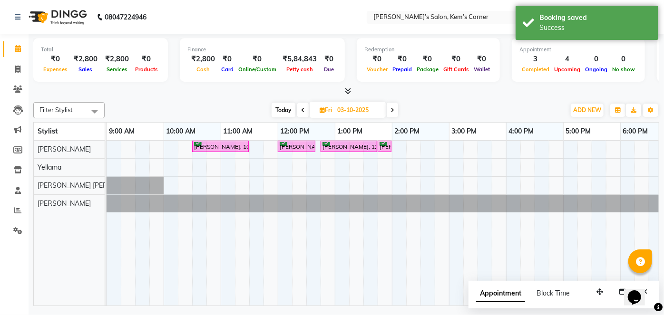
scroll to position [0, 39]
